Goal: Check status: Check status

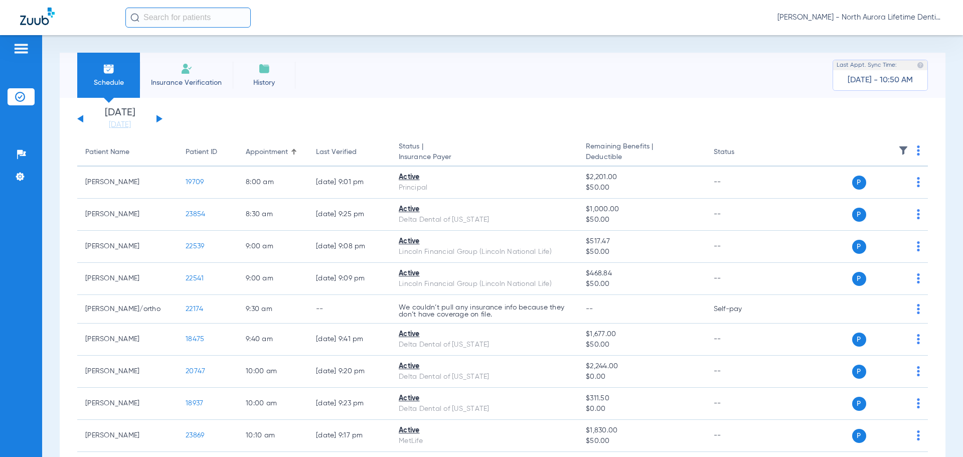
click at [160, 119] on button at bounding box center [159, 119] width 6 height 8
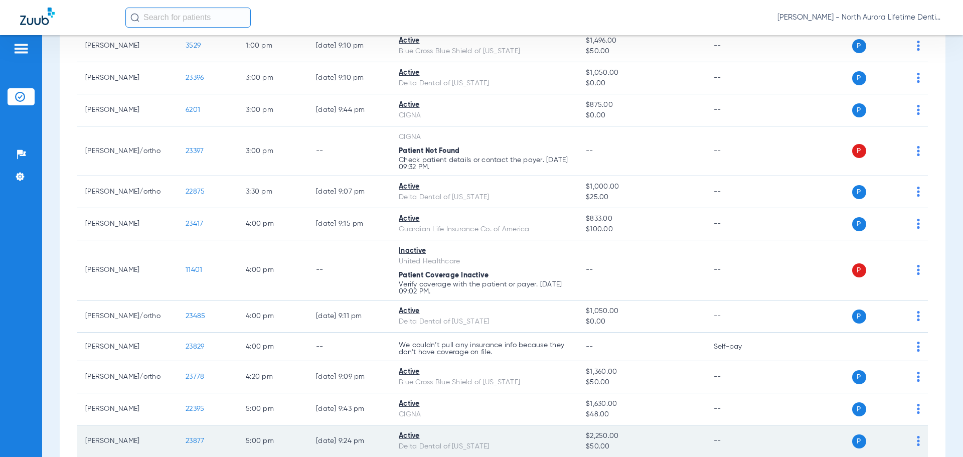
scroll to position [903, 0]
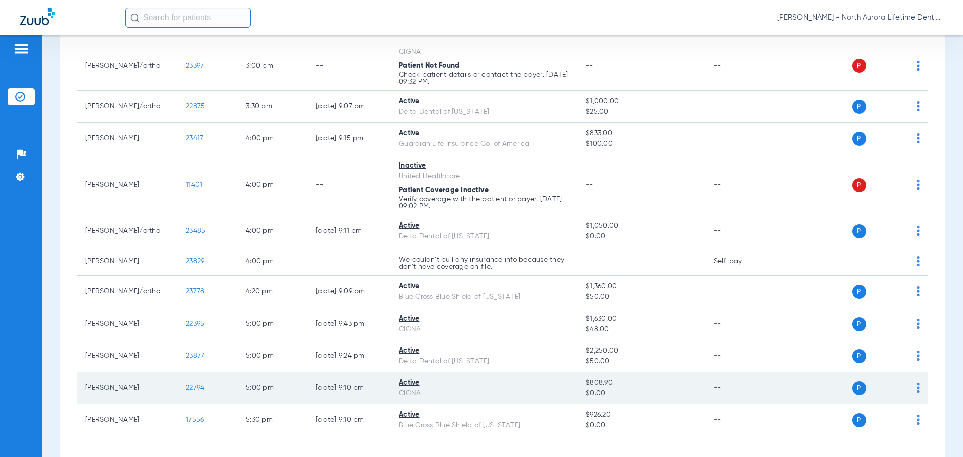
click at [192, 387] on span "22794" at bounding box center [195, 387] width 19 height 7
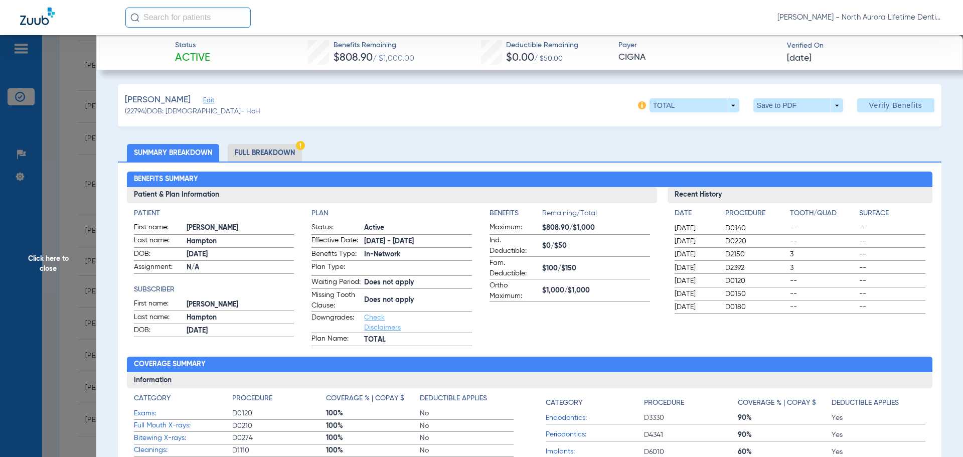
click at [263, 153] on li "Full Breakdown" at bounding box center [265, 153] width 74 height 18
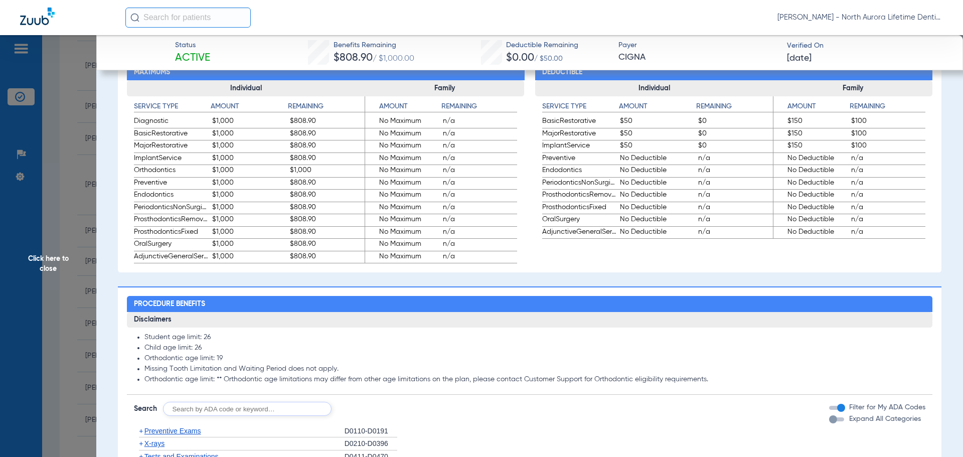
scroll to position [752, 0]
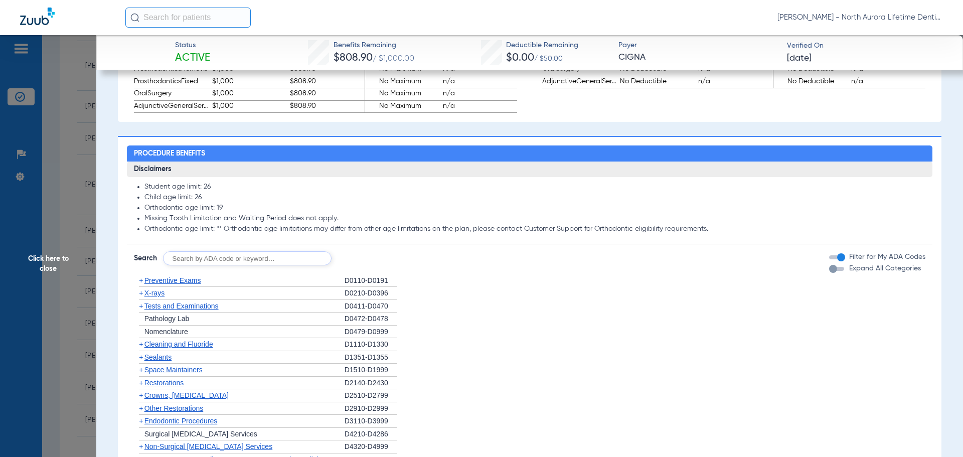
click at [829, 273] on div "button" at bounding box center [833, 269] width 8 height 8
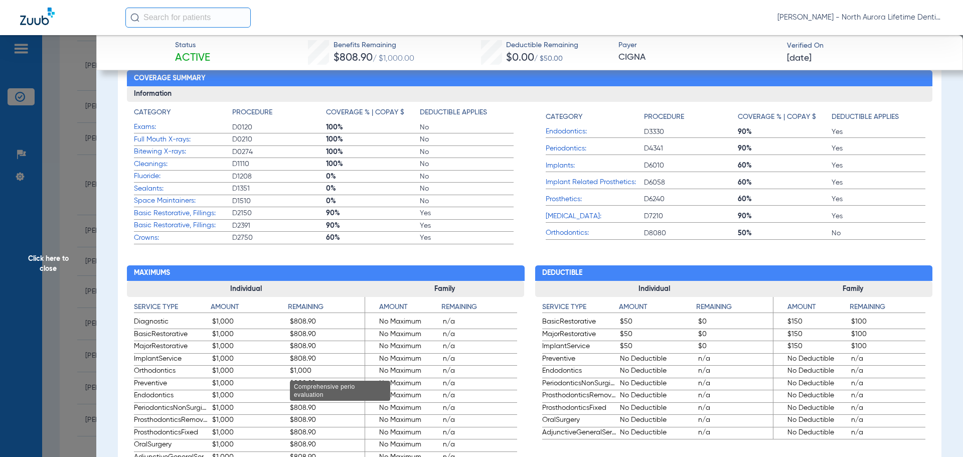
scroll to position [351, 0]
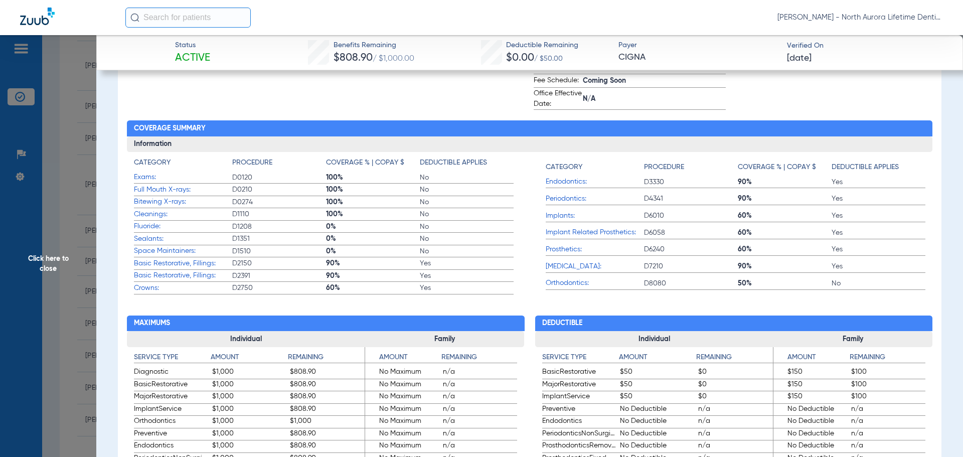
click at [50, 261] on span "Click here to close" at bounding box center [48, 263] width 96 height 457
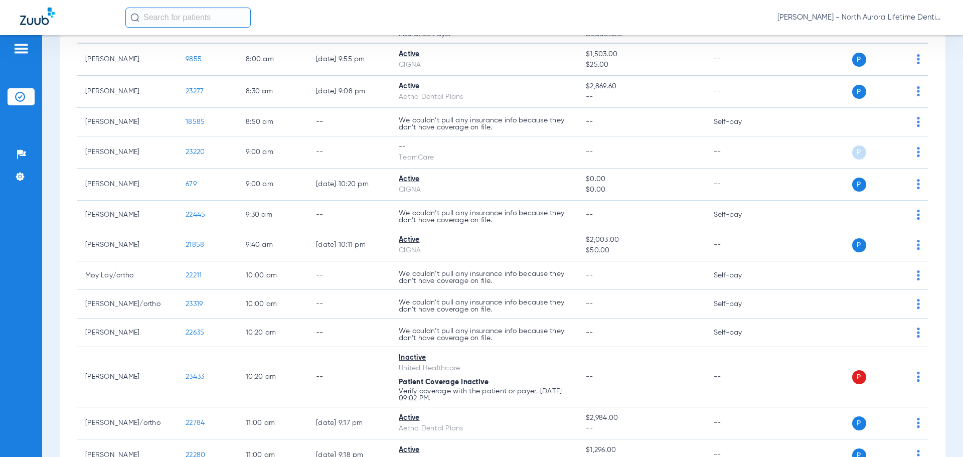
scroll to position [0, 0]
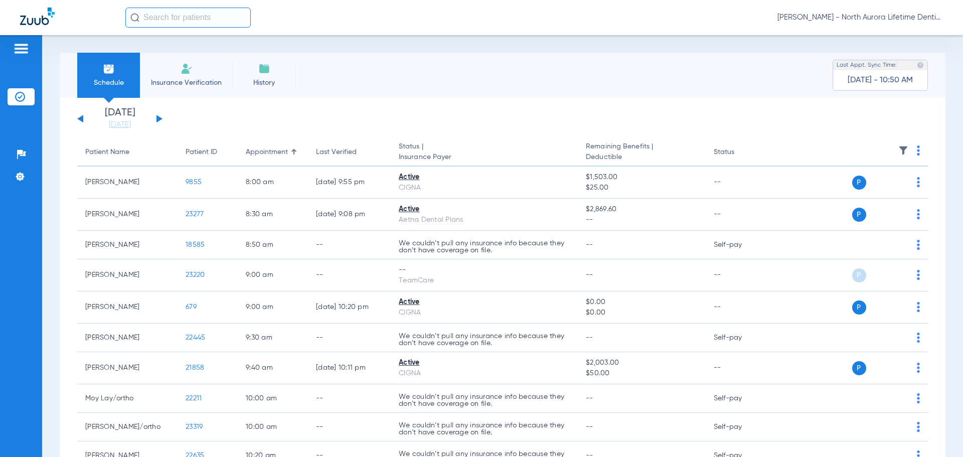
click at [155, 122] on div "[DATE] [DATE] [DATE] [DATE] [DATE] [DATE] [DATE] [DATE] [DATE] [DATE] [DATE] [D…" at bounding box center [119, 119] width 85 height 22
click at [162, 119] on button at bounding box center [159, 119] width 6 height 8
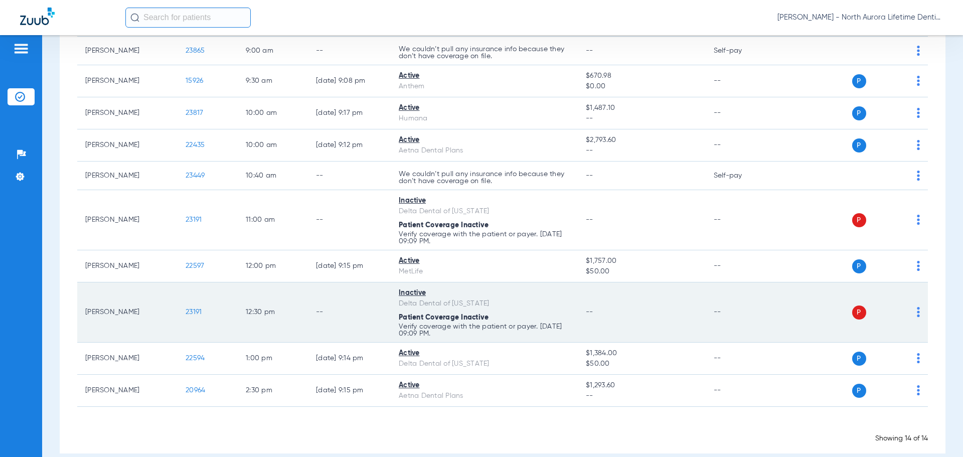
scroll to position [272, 0]
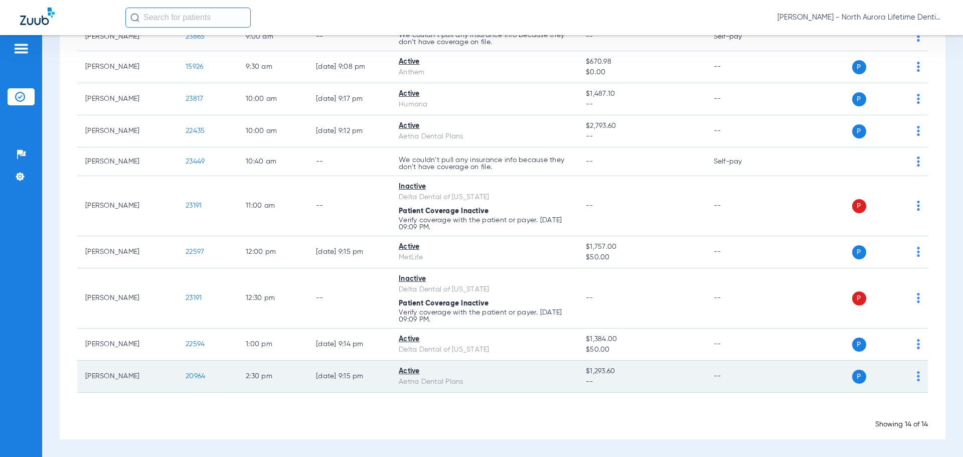
click at [196, 375] on span "20964" at bounding box center [196, 376] width 20 height 7
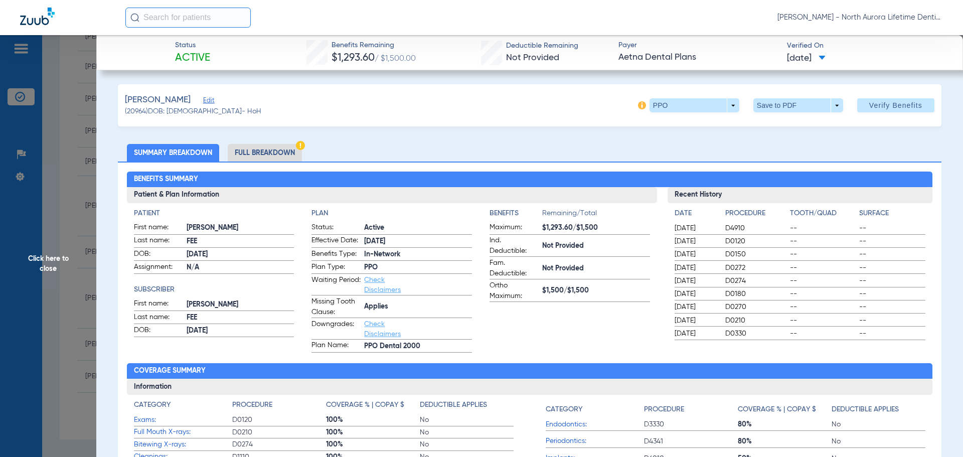
click at [275, 151] on li "Full Breakdown" at bounding box center [265, 153] width 74 height 18
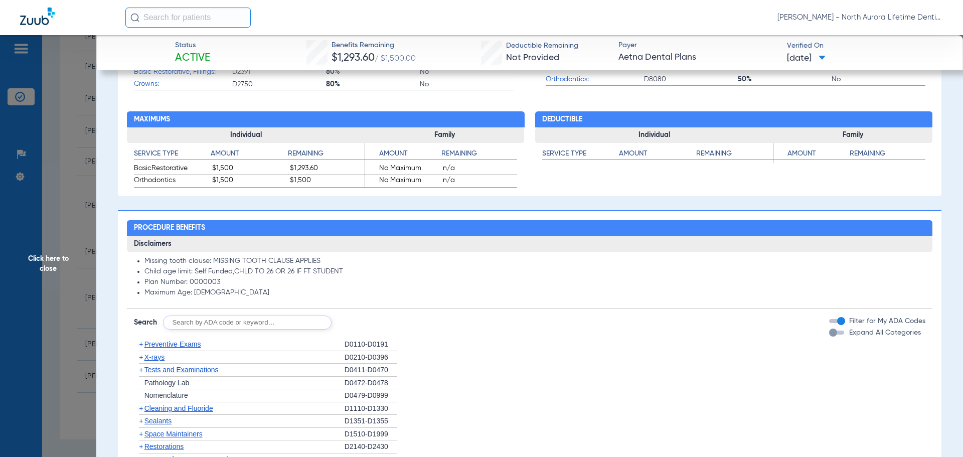
scroll to position [652, 0]
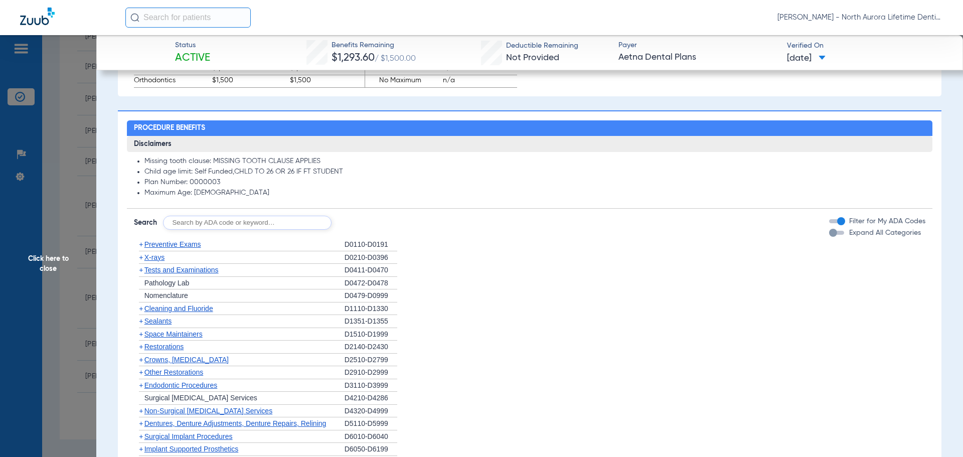
click at [829, 235] on div "button" at bounding box center [833, 233] width 8 height 8
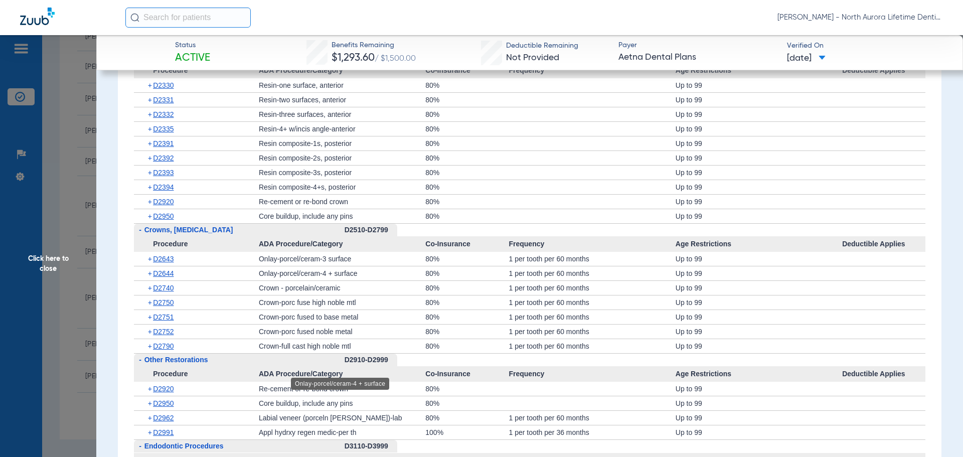
scroll to position [1555, 0]
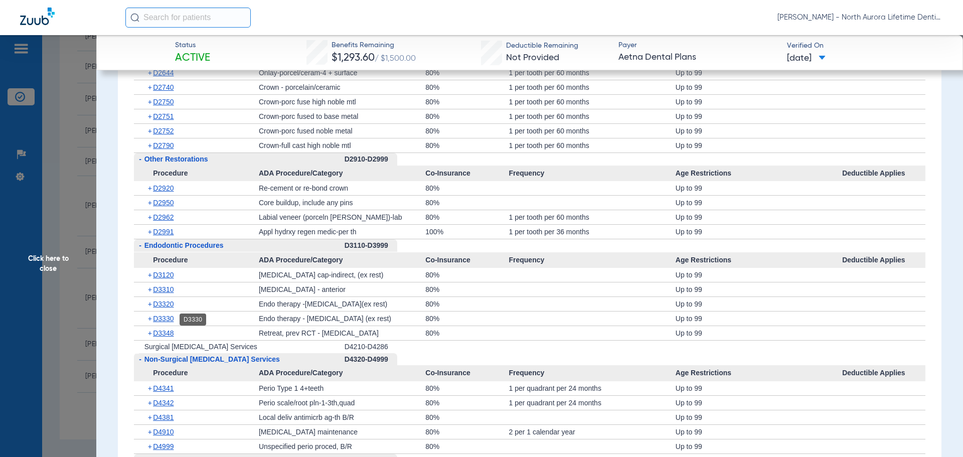
click at [167, 321] on span "D3330" at bounding box center [163, 318] width 21 height 8
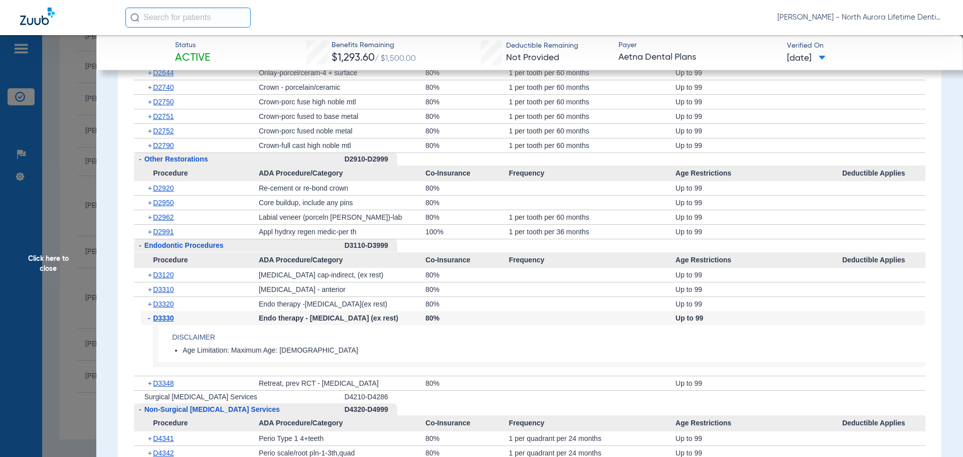
click at [56, 260] on span "Click here to close" at bounding box center [48, 263] width 96 height 457
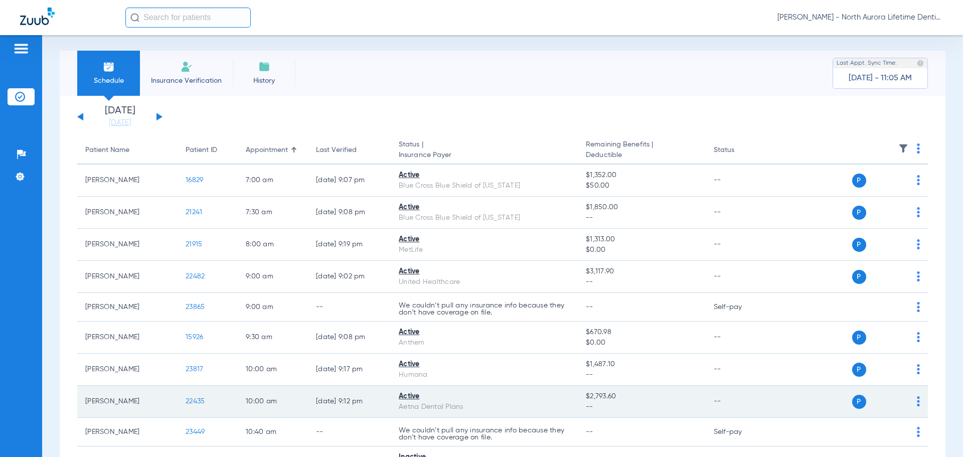
scroll to position [0, 0]
